Goal: Task Accomplishment & Management: Manage account settings

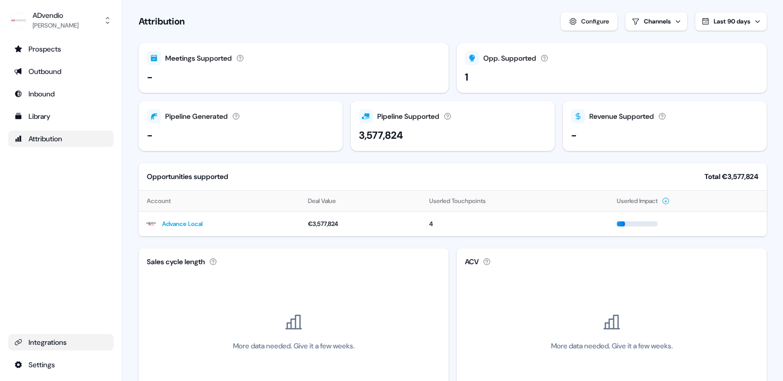
click at [54, 300] on div "Integrations" at bounding box center [60, 342] width 93 height 10
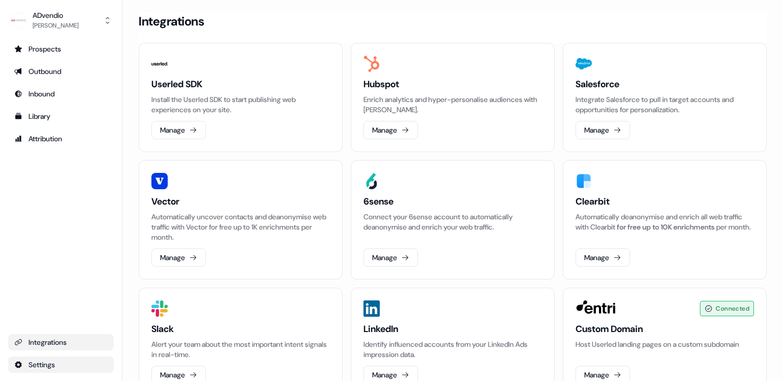
click at [47, 300] on html "For the best experience switch devices to a bigger screen. Go to [DOMAIN_NAME] …" at bounding box center [391, 190] width 783 height 381
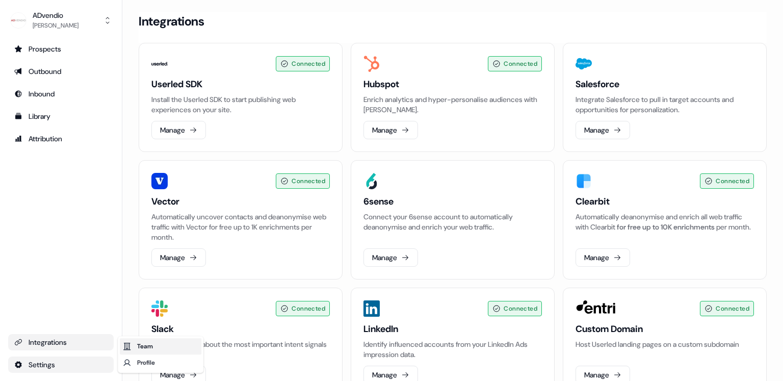
click at [131, 300] on icon at bounding box center [127, 346] width 8 height 8
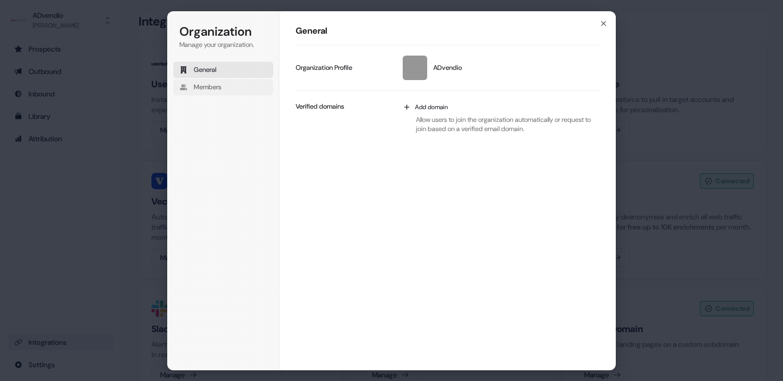
click at [199, 87] on span "Members" at bounding box center [208, 87] width 28 height 9
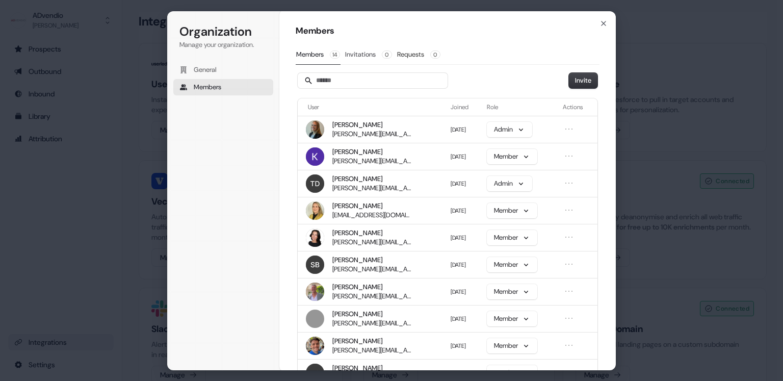
click at [361, 49] on button "Invitations 0" at bounding box center [369, 54] width 48 height 19
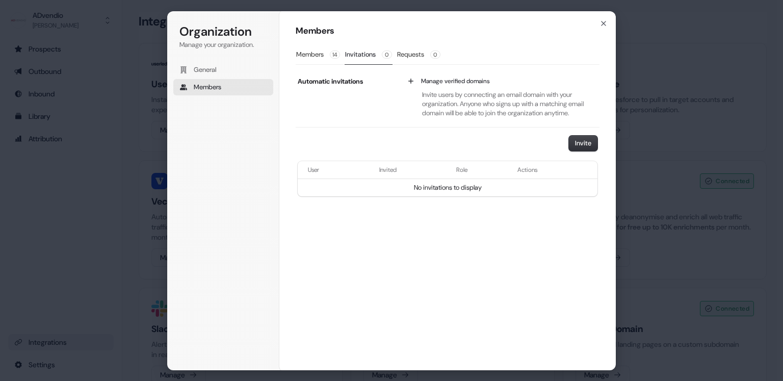
click at [295, 52] on div "Members Members 14 Invitations 0 Requests 0 Automatic invitations Manage verifi…" at bounding box center [447, 191] width 337 height 360
click at [312, 52] on button "Members 14" at bounding box center [318, 54] width 45 height 19
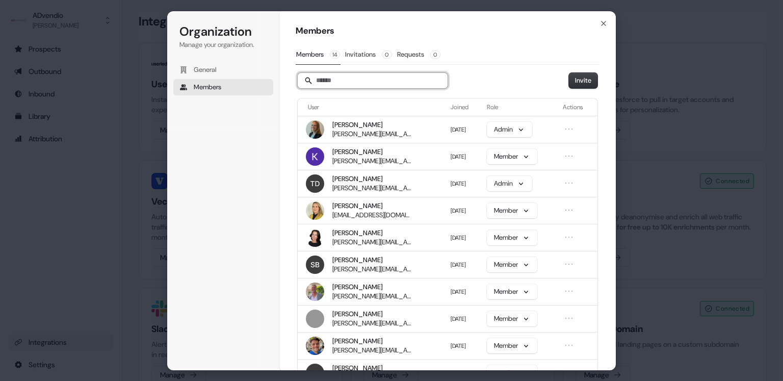
click at [357, 81] on input "Search" at bounding box center [373, 80] width 150 height 15
type input "*"
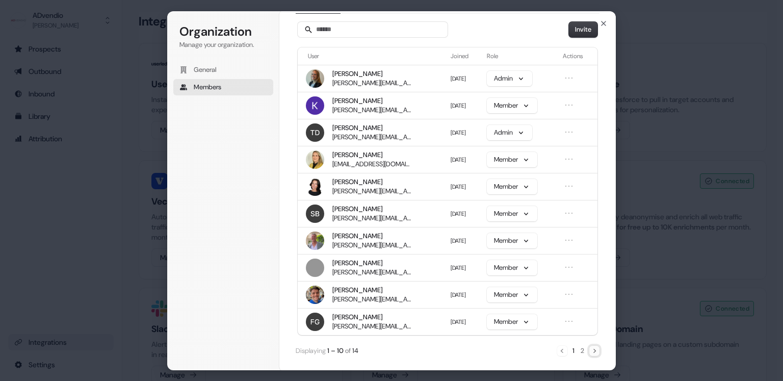
click at [597, 300] on icon "Next" at bounding box center [594, 351] width 8 height 8
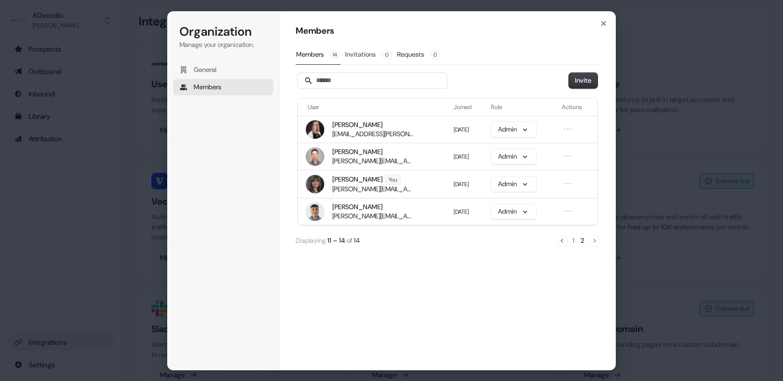
click at [367, 54] on button "Invitations 0" at bounding box center [369, 54] width 48 height 19
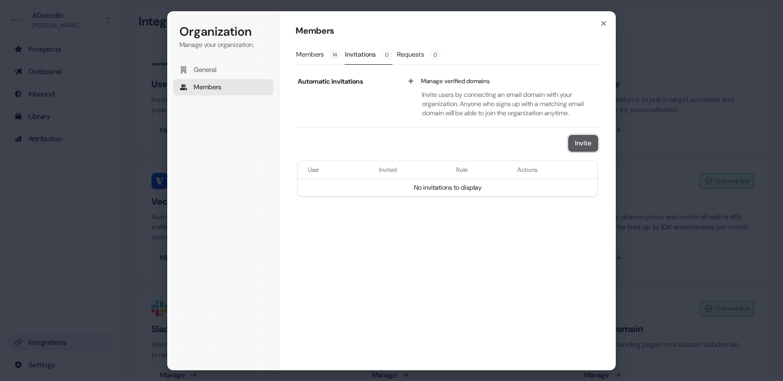
click at [579, 144] on button "Invite" at bounding box center [583, 143] width 29 height 15
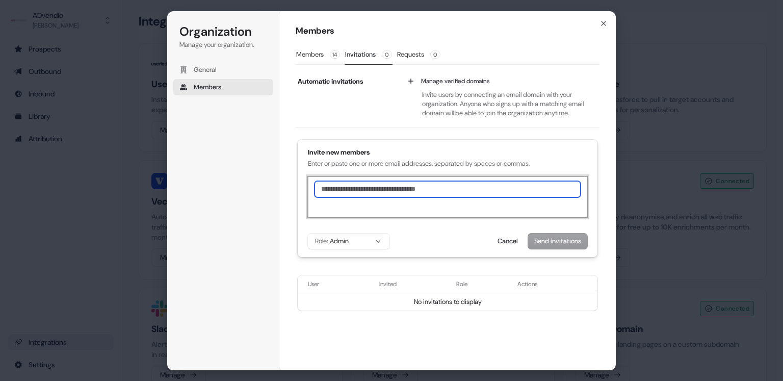
click at [373, 189] on input "text" at bounding box center [448, 189] width 266 height 16
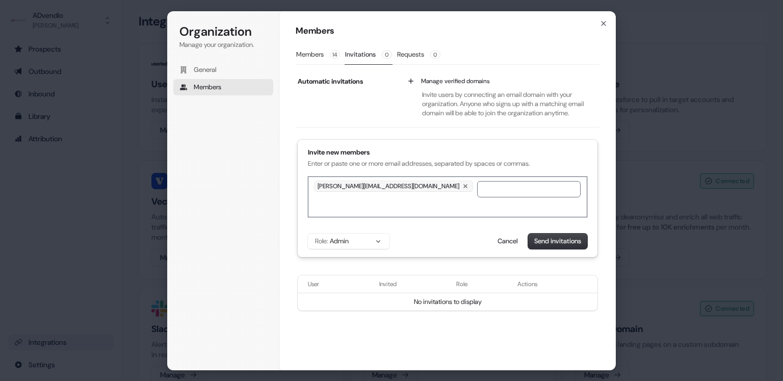
click at [368, 248] on div "Invite new members Enter or paste one or more email addresses, separated by spa…" at bounding box center [448, 198] width 300 height 117
click at [369, 242] on button "Role: Admin" at bounding box center [349, 241] width 82 height 15
click at [354, 276] on div "Member" at bounding box center [356, 279] width 96 height 17
click at [545, 239] on button "Send invitations" at bounding box center [557, 241] width 59 height 15
